Goal: Information Seeking & Learning: Find specific fact

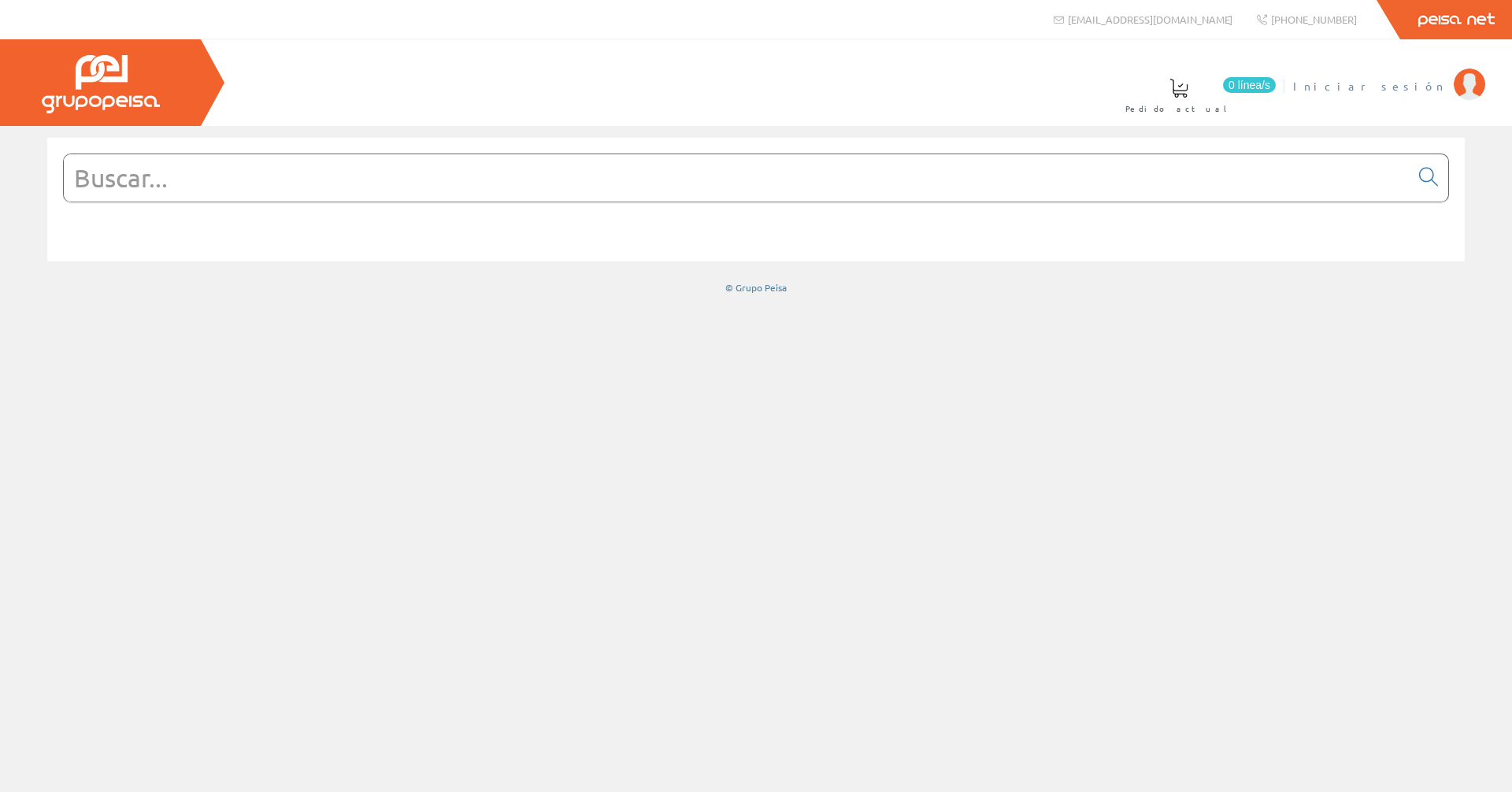
click at [1415, 89] on span "Iniciar sesión" at bounding box center [1370, 85] width 153 height 16
click at [783, 193] on input "text" at bounding box center [737, 178] width 1346 height 48
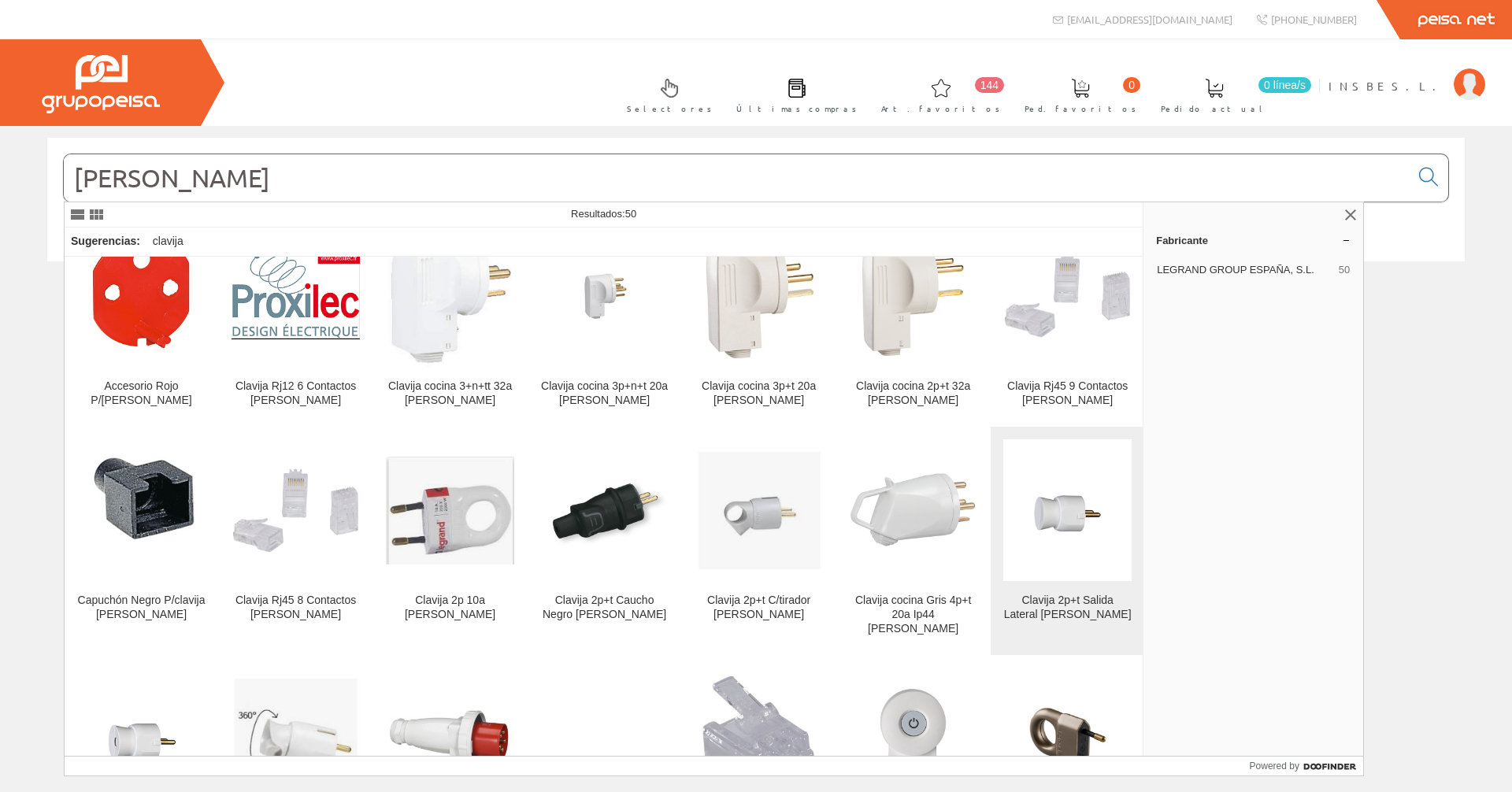
scroll to position [157, 0]
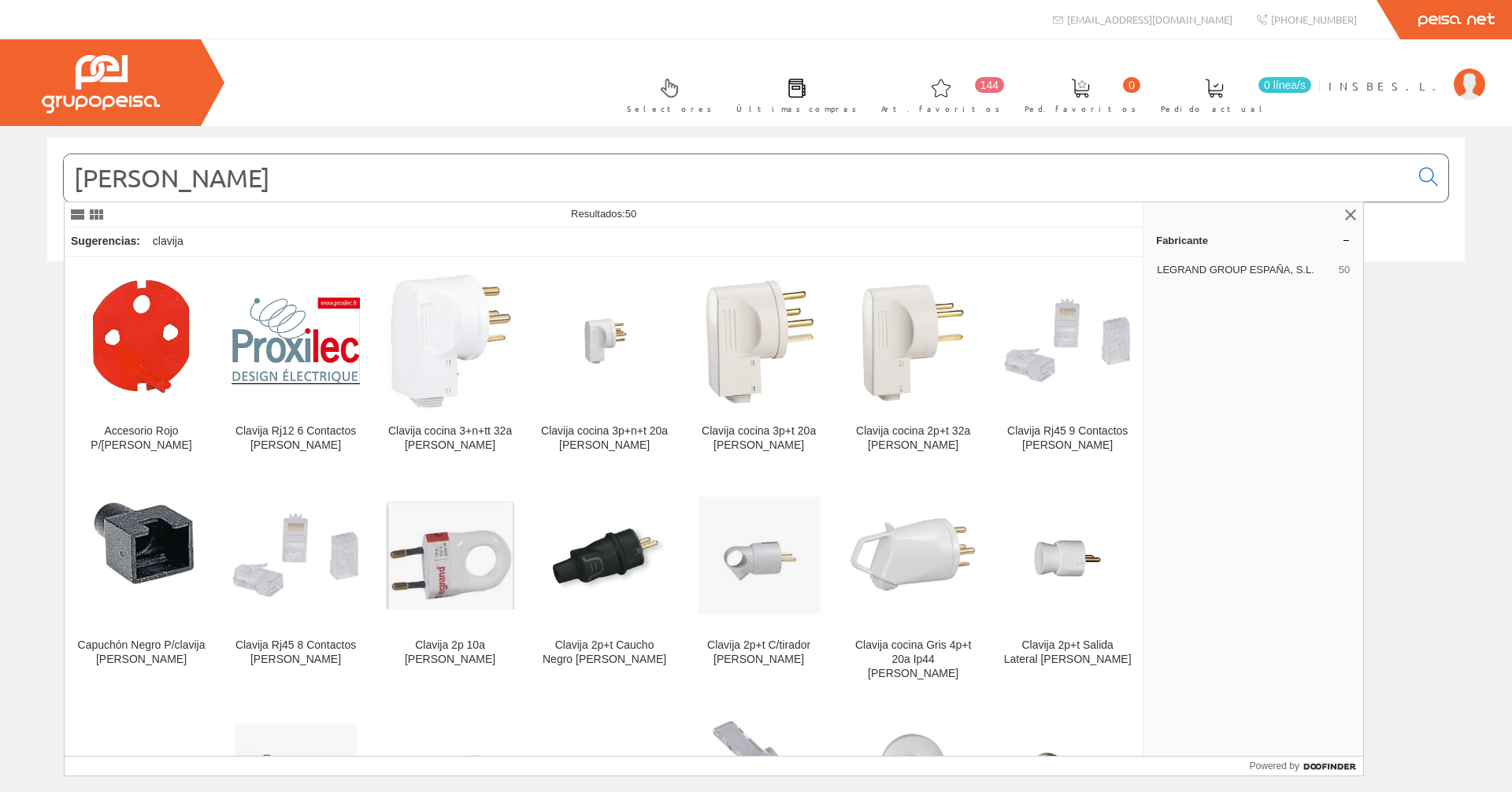
drag, startPoint x: 278, startPoint y: 178, endPoint x: 268, endPoint y: 178, distance: 10.0
click at [268, 178] on input "[PERSON_NAME]" at bounding box center [737, 178] width 1346 height 48
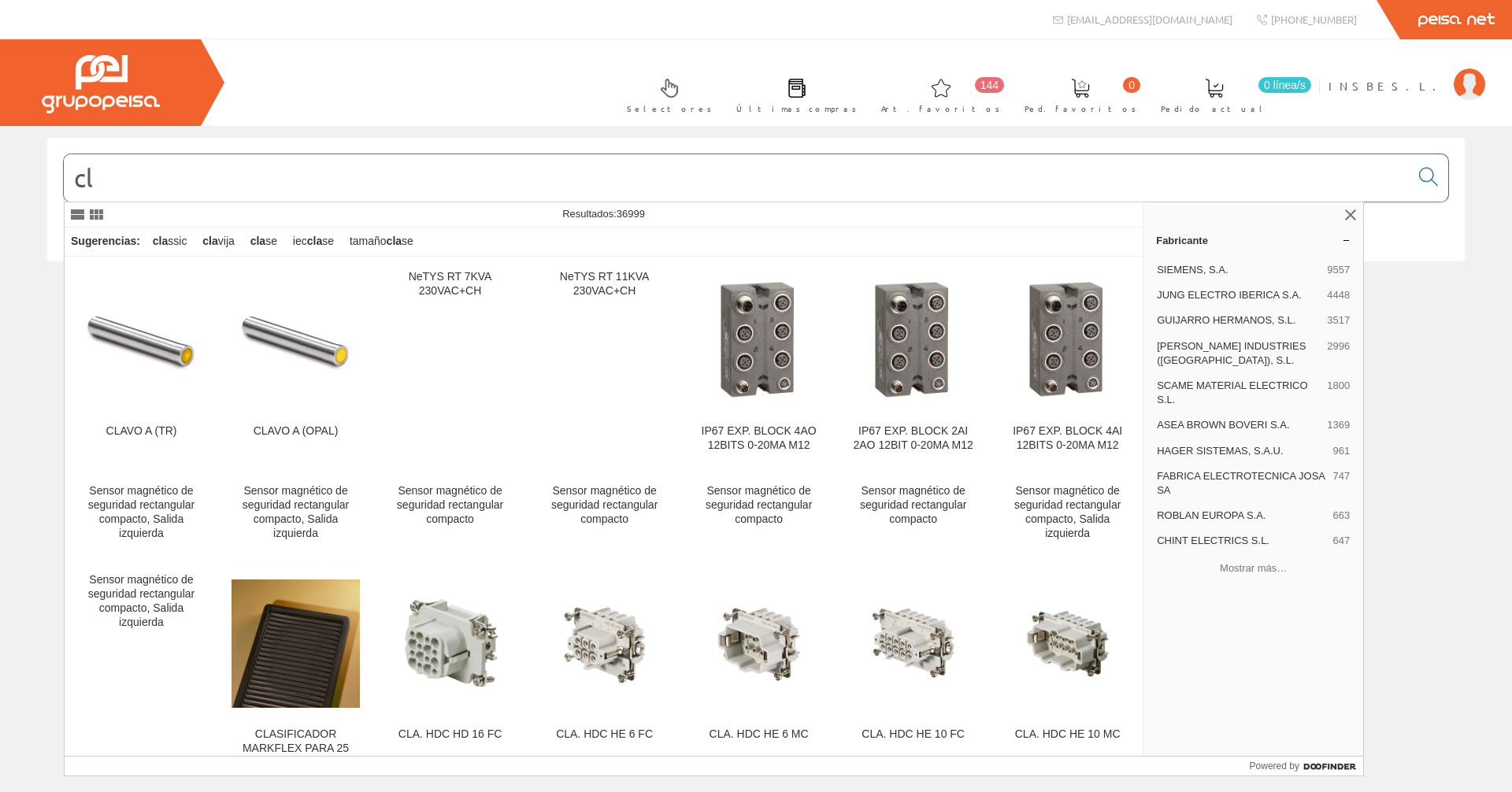
type input "c"
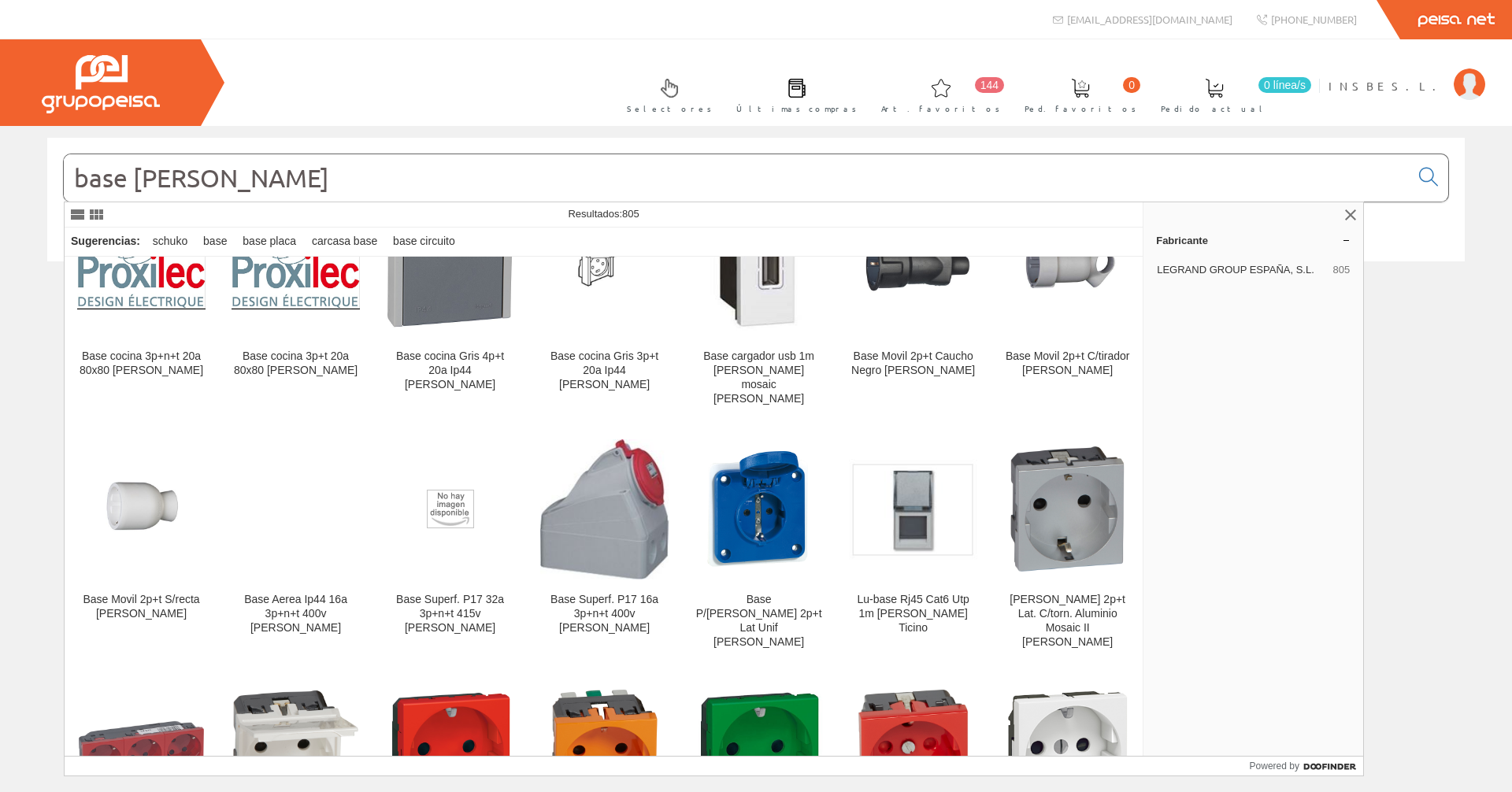
scroll to position [787, 0]
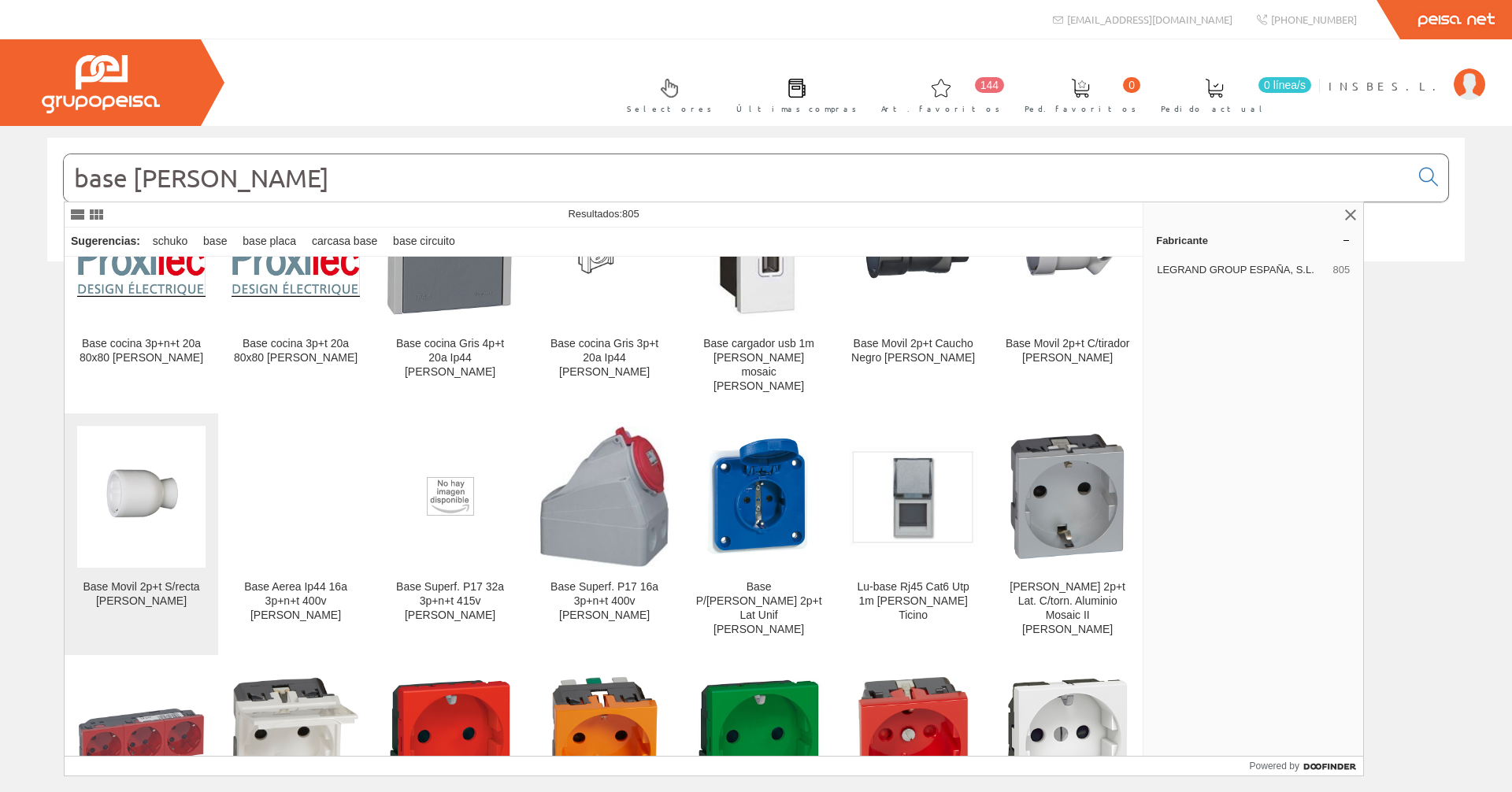
type input "base [PERSON_NAME]"
click at [146, 459] on img at bounding box center [141, 496] width 128 height 128
